Goal: Information Seeking & Learning: Learn about a topic

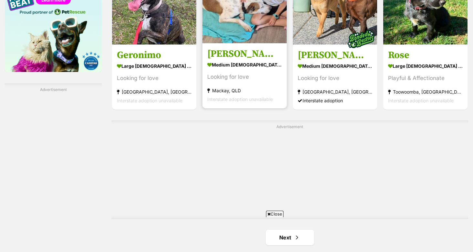
scroll to position [1054, 0]
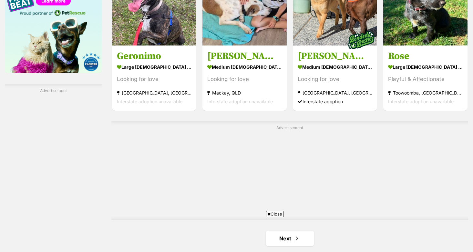
drag, startPoint x: 400, startPoint y: 450, endPoint x: 281, endPoint y: 230, distance: 250.1
click at [281, 220] on html at bounding box center [236, 220] width 235 height 0
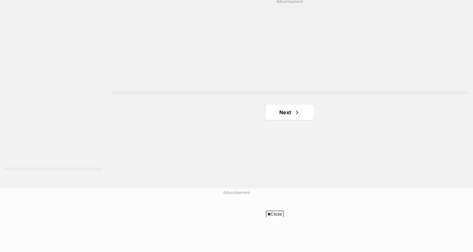
scroll to position [1222, 0]
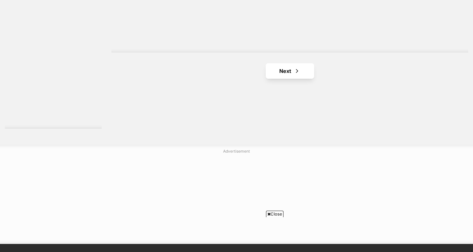
click at [298, 70] on span "Next page" at bounding box center [297, 71] width 6 height 8
